Goal: Task Accomplishment & Management: Use online tool/utility

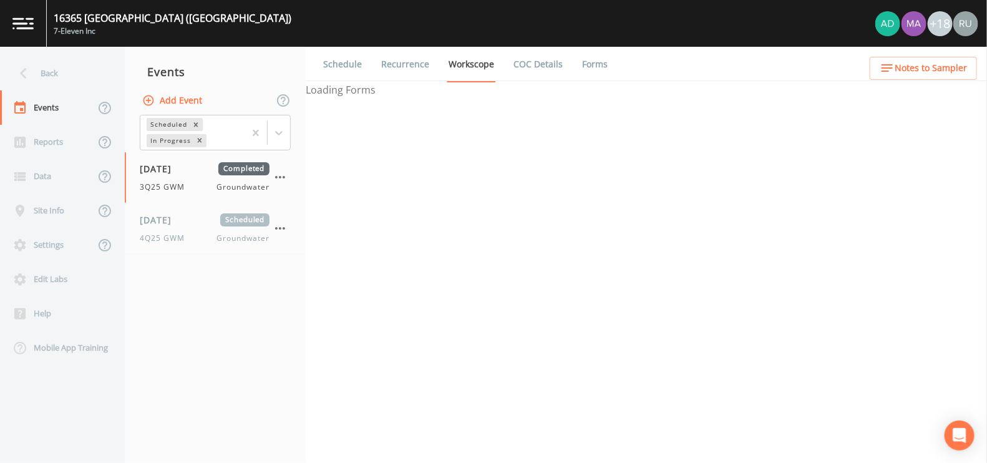
select select "4f082be6-97a7-4f70-a81f-c26a4e896ad7"
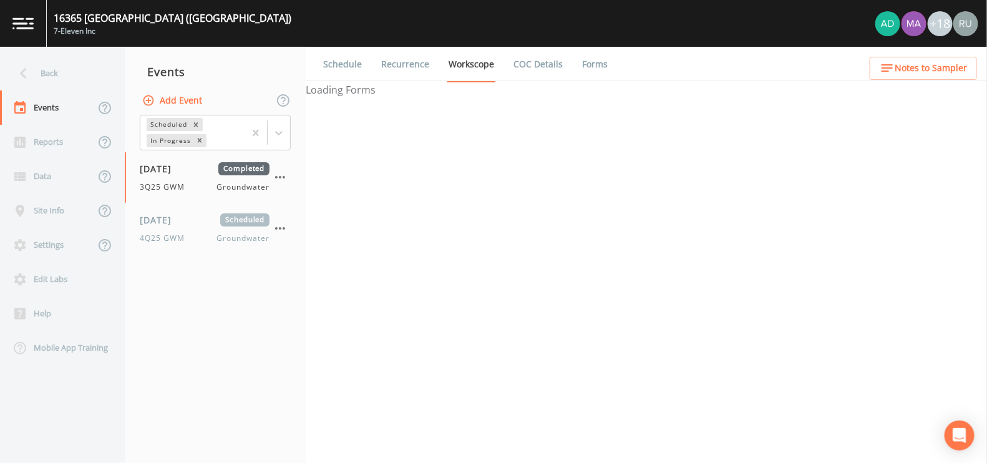
select select "4f082be6-97a7-4f70-a81f-c26a4e896ad7"
